Goal: Navigation & Orientation: Find specific page/section

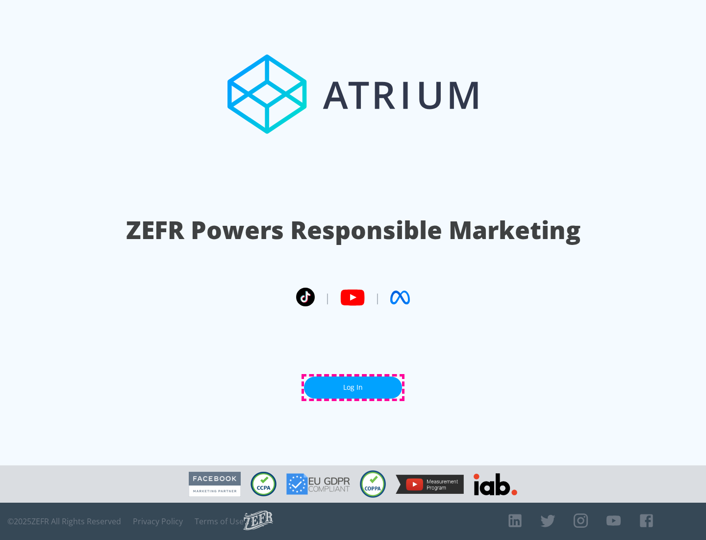
click at [353, 387] on link "Log In" at bounding box center [353, 387] width 98 height 22
